Goal: Task Accomplishment & Management: Manage account settings

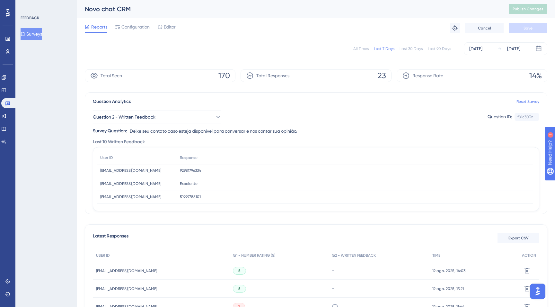
click at [35, 34] on button "Surveys" at bounding box center [32, 34] width 22 height 12
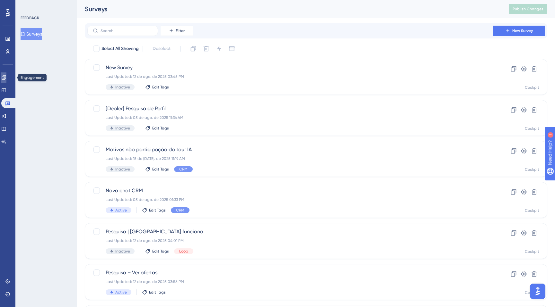
click at [6, 80] on icon at bounding box center [3, 77] width 5 height 5
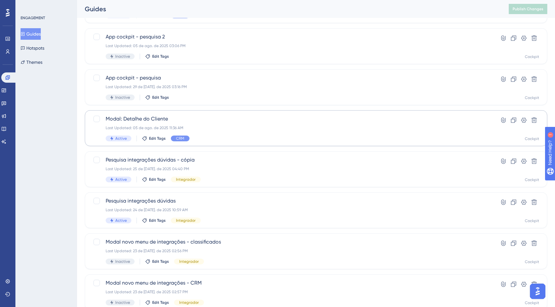
scroll to position [155, 0]
click at [154, 121] on span "Modal: Detalhe do Cliente" at bounding box center [290, 119] width 369 height 8
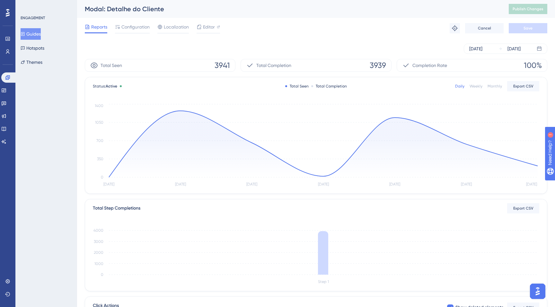
click at [34, 34] on button "Guides" at bounding box center [31, 34] width 20 height 12
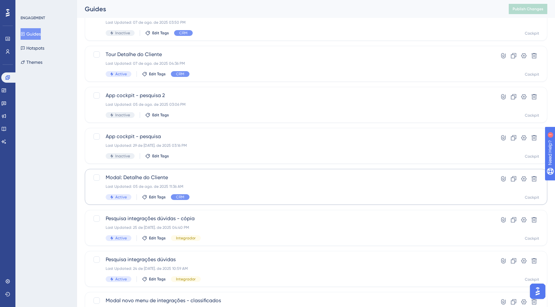
scroll to position [96, 0]
click at [96, 178] on div at bounding box center [96, 177] width 6 height 6
checkbox input "true"
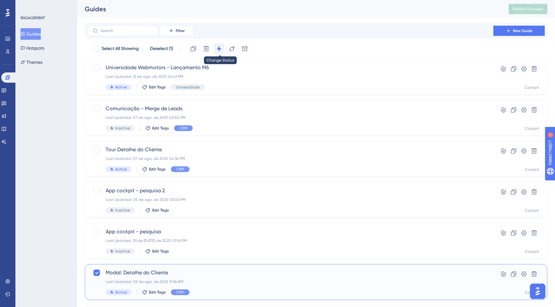
click at [219, 47] on icon at bounding box center [219, 49] width 4 height 6
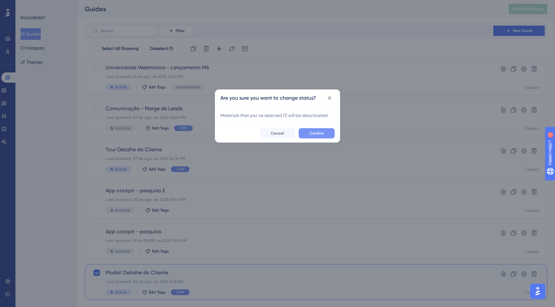
click at [311, 133] on span "Confirm" at bounding box center [316, 133] width 14 height 5
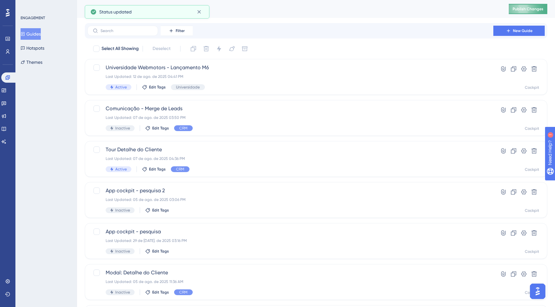
click at [537, 11] on span "Publish Changes" at bounding box center [527, 8] width 31 height 5
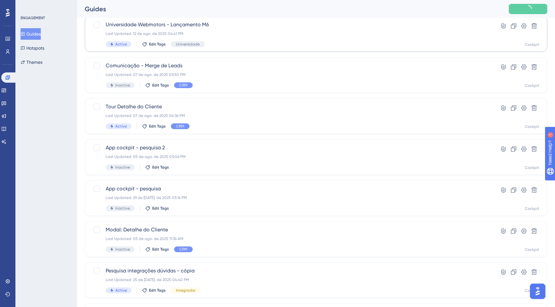
scroll to position [19, 0]
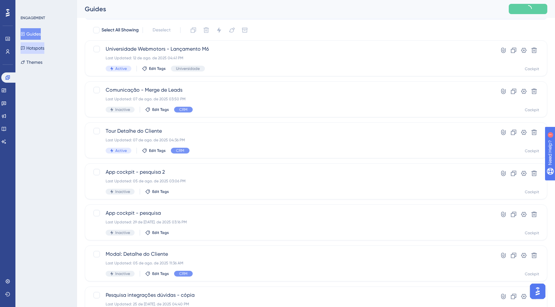
click at [44, 47] on button "Hotspots" at bounding box center [33, 48] width 24 height 12
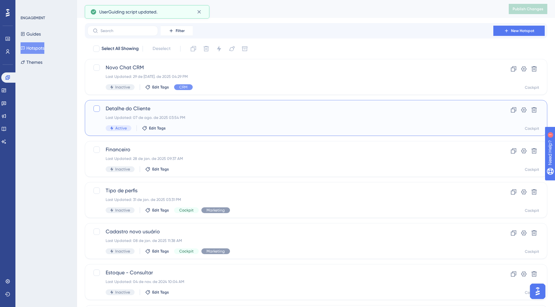
click at [96, 109] on div at bounding box center [96, 109] width 6 height 6
checkbox input "true"
click at [219, 46] on icon at bounding box center [219, 49] width 6 height 6
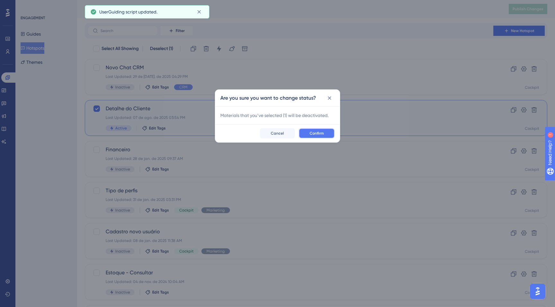
click at [314, 136] on button "Confirm" at bounding box center [316, 133] width 36 height 10
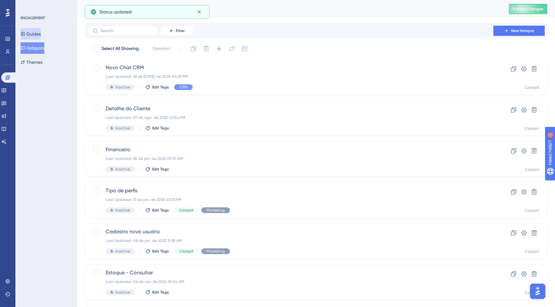
click at [33, 33] on button "Guides" at bounding box center [31, 34] width 20 height 12
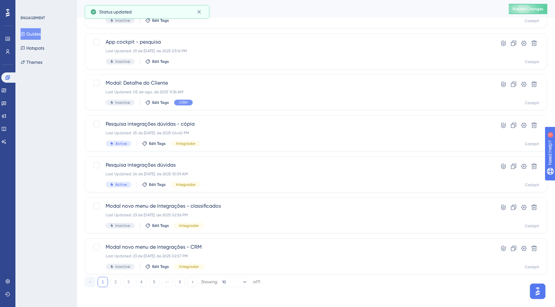
scroll to position [191, 0]
click at [530, 6] on span "Publish Changes" at bounding box center [527, 8] width 31 height 5
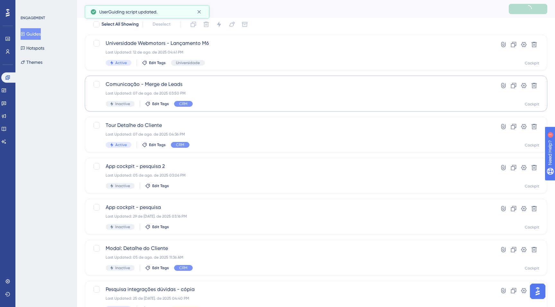
scroll to position [0, 0]
